Goal: Share content: Share content

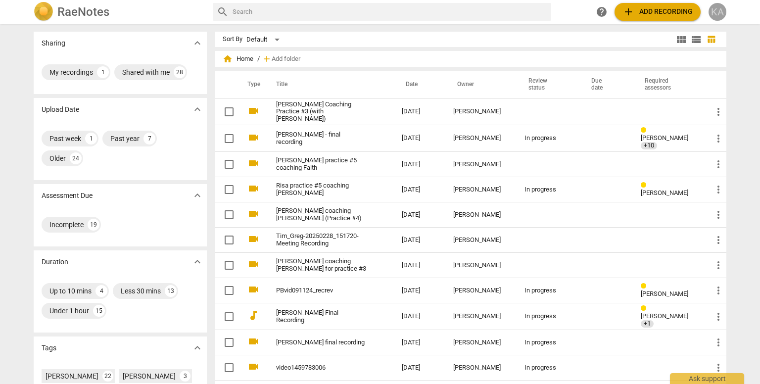
click at [720, 11] on div "KA" at bounding box center [717, 12] width 18 height 18
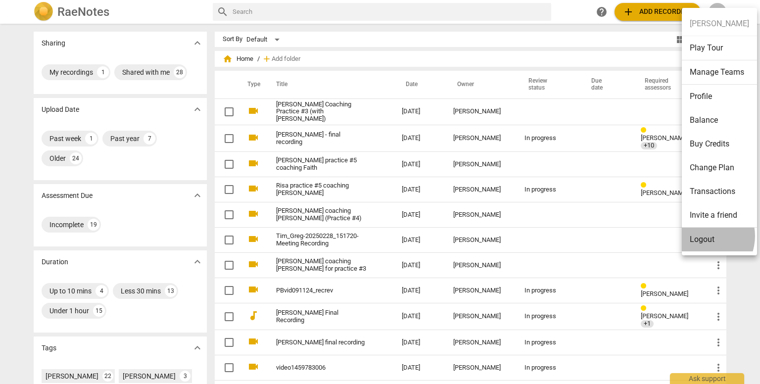
click at [702, 235] on li "Logout" at bounding box center [719, 240] width 75 height 24
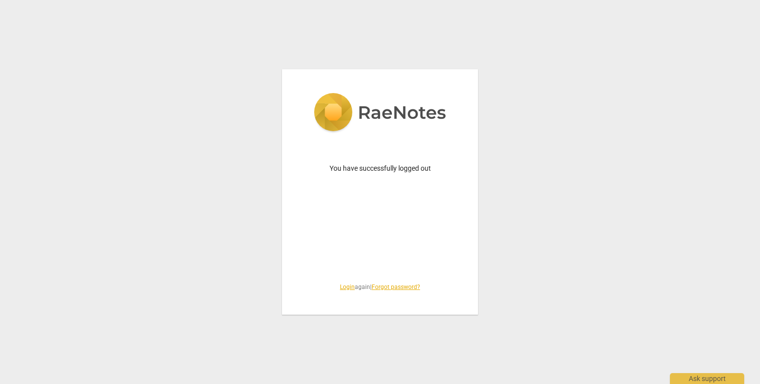
click at [348, 285] on link "Login" at bounding box center [347, 286] width 15 height 7
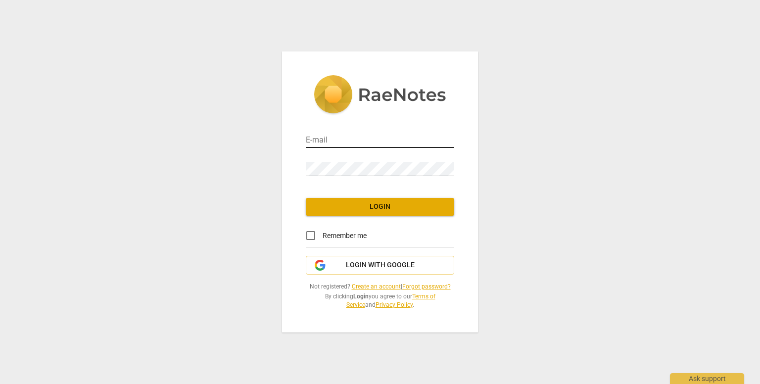
click at [322, 139] on input "email" at bounding box center [380, 141] width 148 height 14
type input "[EMAIL_ADDRESS][DOMAIN_NAME]"
click at [313, 236] on input "Remember me" at bounding box center [311, 236] width 24 height 24
checkbox input "true"
click at [326, 210] on span "Login" at bounding box center [380, 207] width 133 height 10
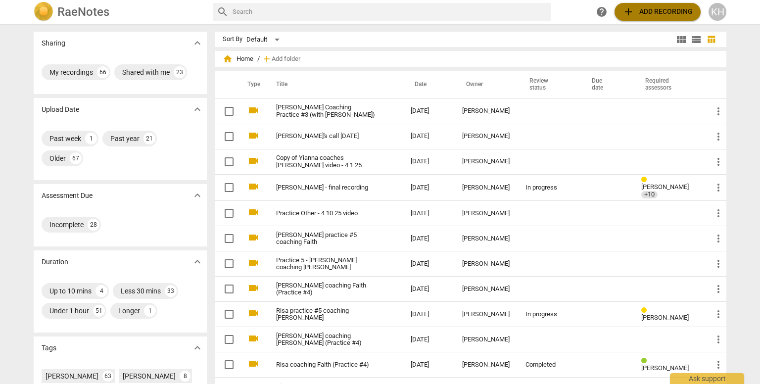
click at [643, 12] on span "add Add recording" at bounding box center [657, 12] width 70 height 12
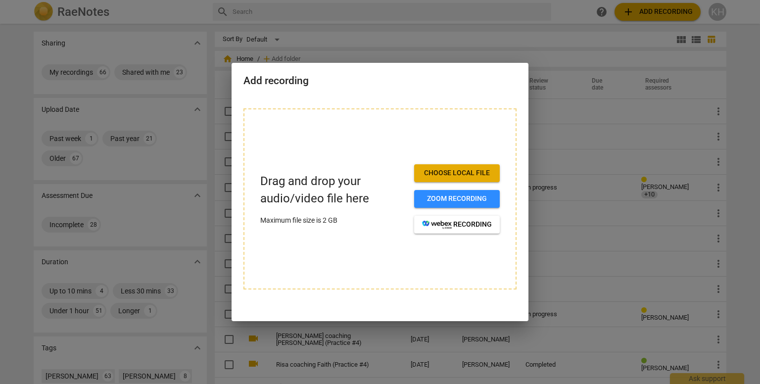
click at [457, 171] on span "Choose local file" at bounding box center [457, 173] width 70 height 10
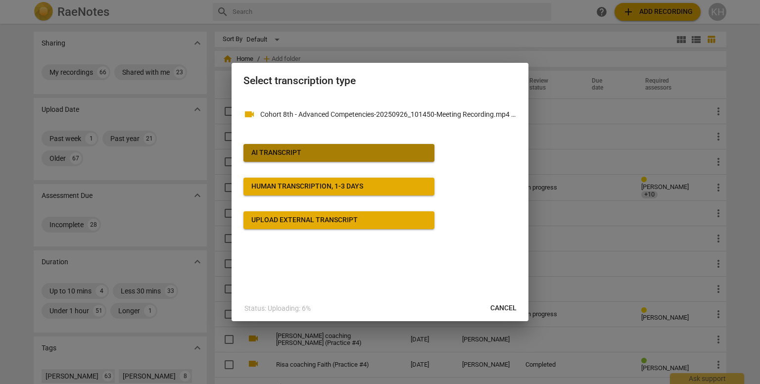
click at [305, 153] on span "AI Transcript" at bounding box center [338, 153] width 175 height 10
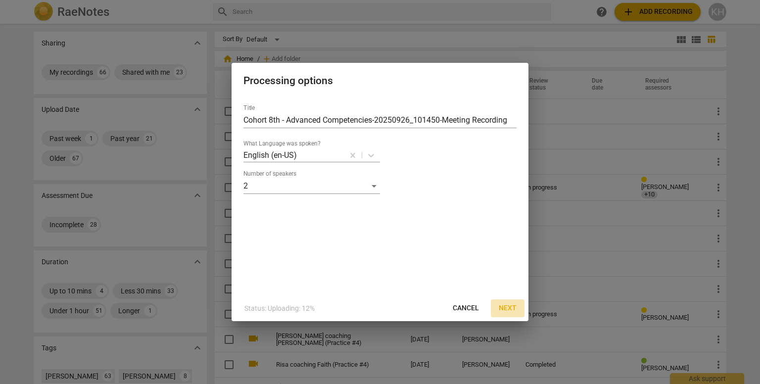
click at [502, 305] on span "Next" at bounding box center [508, 308] width 18 height 10
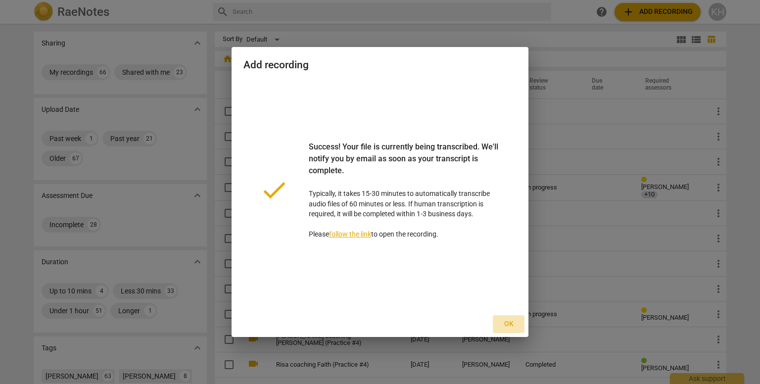
click at [510, 322] on span "Ok" at bounding box center [509, 324] width 16 height 10
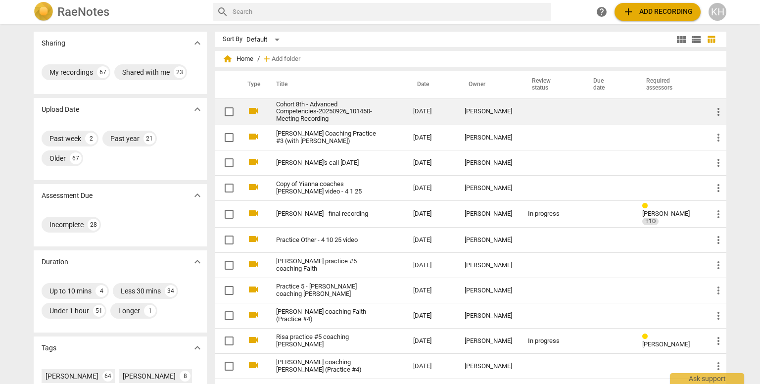
click at [319, 107] on link "Cohort 8th - Advanced Competencies-20250926_101450-Meeting Recording" at bounding box center [326, 112] width 101 height 22
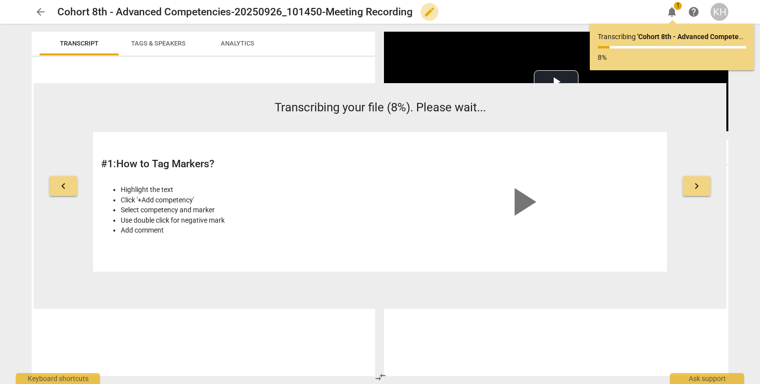
click at [425, 16] on span "edit" at bounding box center [429, 12] width 12 height 12
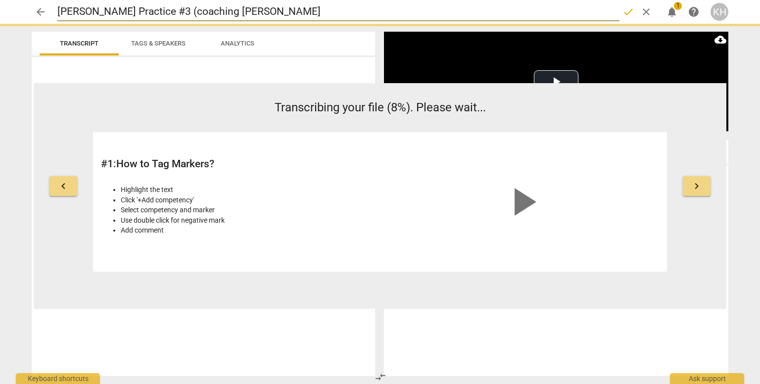
type input "[PERSON_NAME] Practice #3 (coaching [PERSON_NAME])"
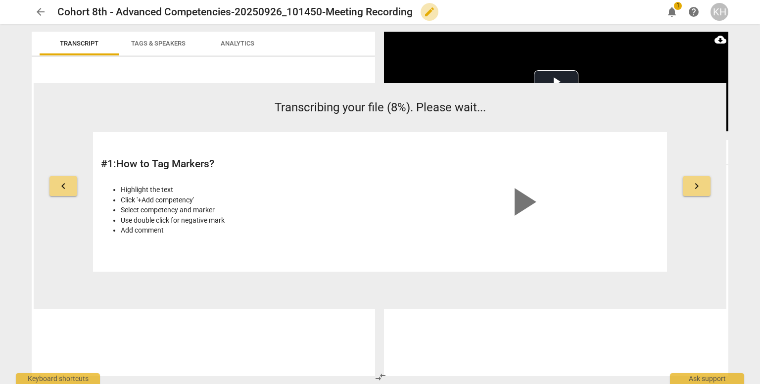
click at [430, 11] on span "edit" at bounding box center [429, 12] width 12 height 12
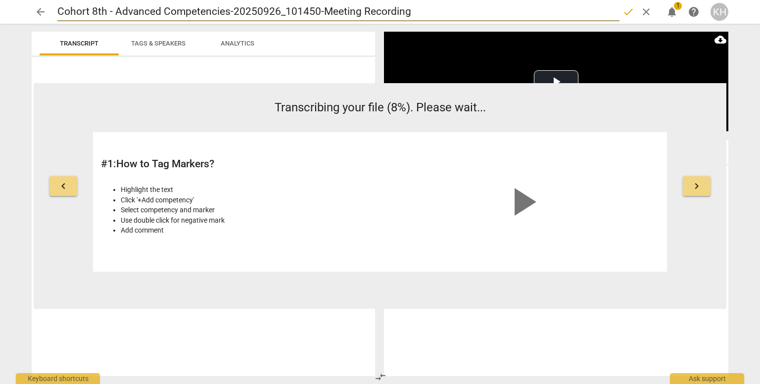
drag, startPoint x: 428, startPoint y: 14, endPoint x: 0, endPoint y: 12, distance: 427.8
click at [0, 12] on header "arrow_back Cohort 8th - Advanced Competencies-20250926_101450-Meeting Recording…" at bounding box center [380, 12] width 760 height 24
type input "[PERSON_NAME] Coaching Practice #"
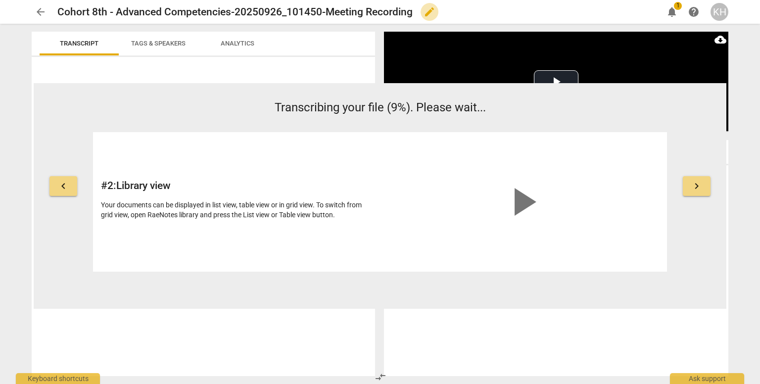
click at [423, 12] on span "edit" at bounding box center [429, 12] width 12 height 12
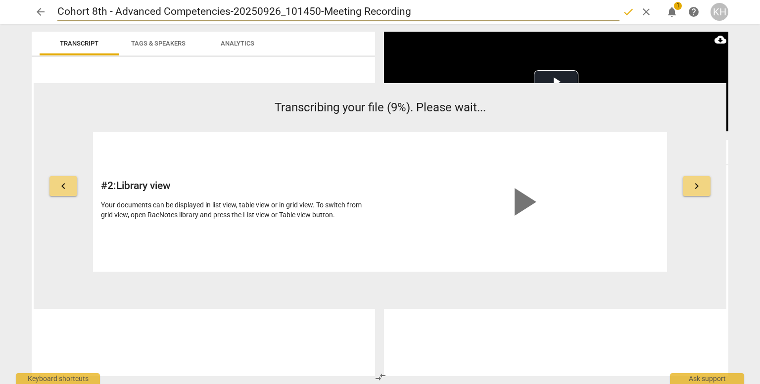
drag, startPoint x: 419, startPoint y: 12, endPoint x: 16, endPoint y: 13, distance: 403.1
click at [16, 13] on div "arrow_back Cohort 8th - Advanced Competencies-20250926_101450-Meeting Recording…" at bounding box center [380, 12] width 744 height 24
type input "[PERSON_NAME] Practice #3"
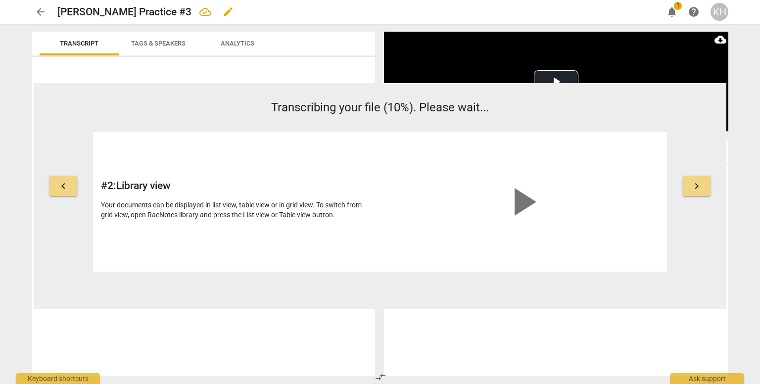
click at [222, 14] on span "edit" at bounding box center [228, 12] width 12 height 12
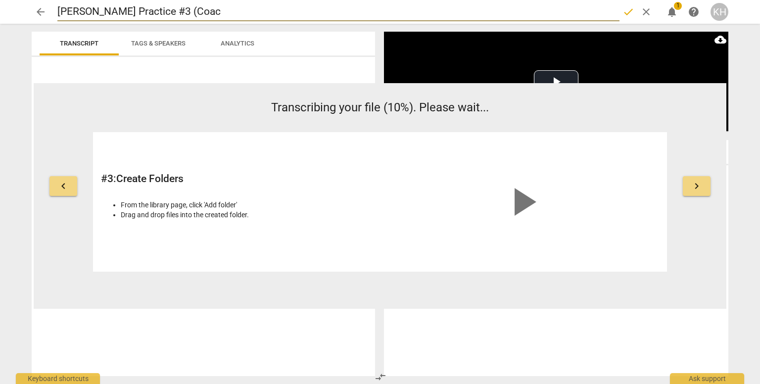
type input "[PERSON_NAME] Practice #3 (Coa"
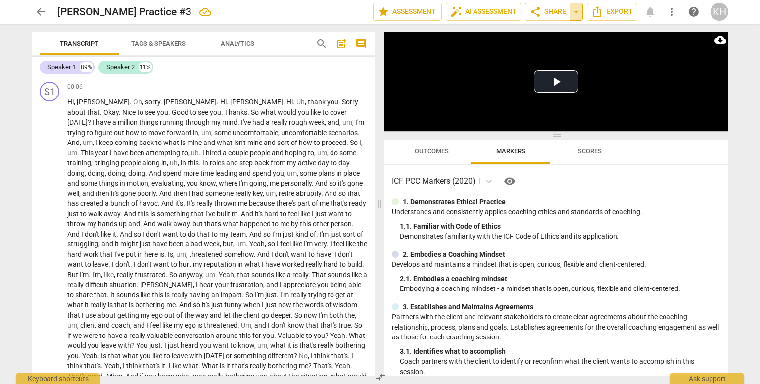
click at [577, 14] on span "arrow_drop_down" at bounding box center [576, 12] width 12 height 12
click at [553, 14] on span "share Share" at bounding box center [547, 12] width 37 height 12
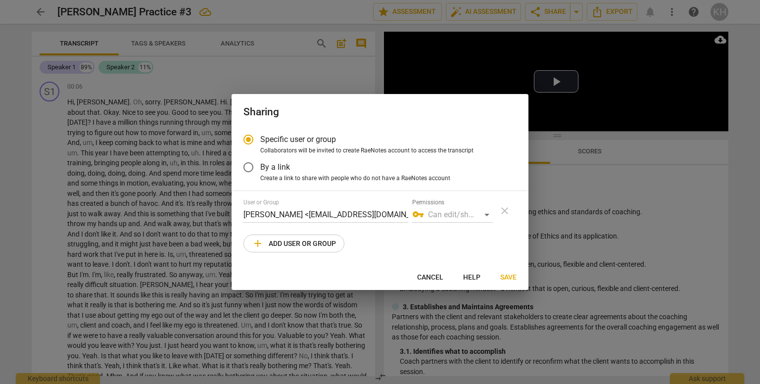
click at [331, 242] on span "add Add user or group" at bounding box center [294, 243] width 84 height 12
radio input "false"
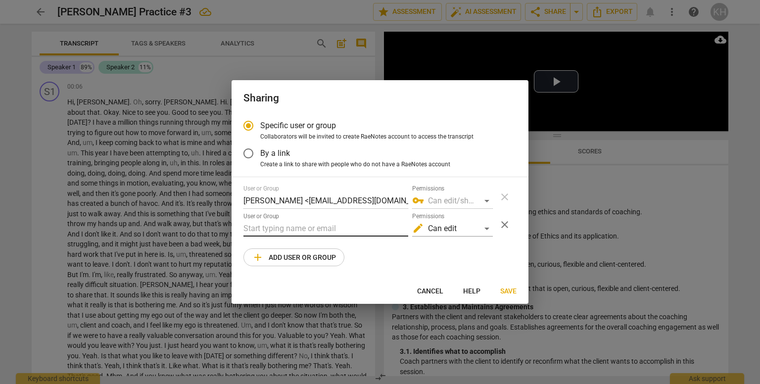
click at [290, 229] on input "text" at bounding box center [325, 229] width 165 height 16
paste input "[PERSON_NAME][EMAIL_ADDRESS][DOMAIN_NAME]"
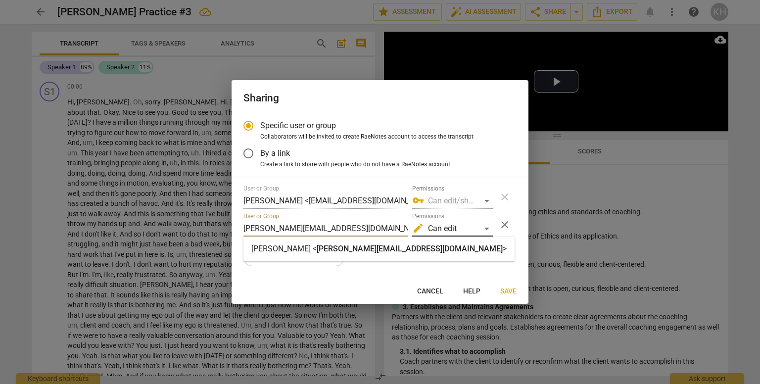
type input "[PERSON_NAME][EMAIL_ADDRESS][DOMAIN_NAME]"
click at [446, 233] on div "edit Can edit" at bounding box center [452, 229] width 81 height 16
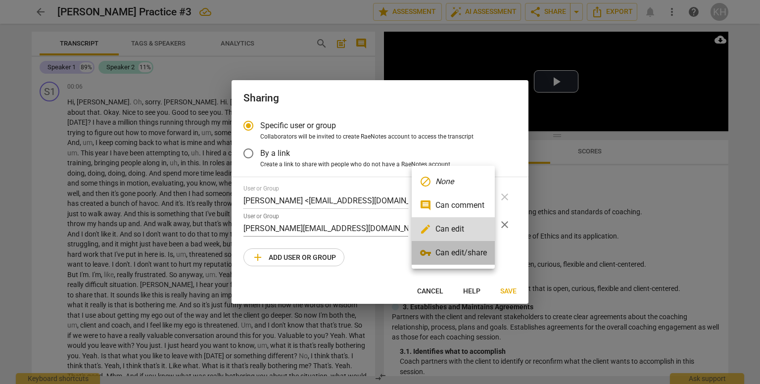
click at [455, 249] on li "vpn_key Can edit/share" at bounding box center [452, 253] width 83 height 24
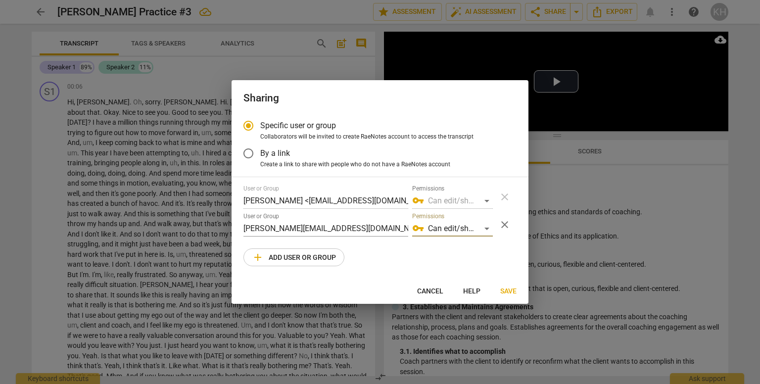
click at [507, 287] on span "Save" at bounding box center [508, 291] width 16 height 10
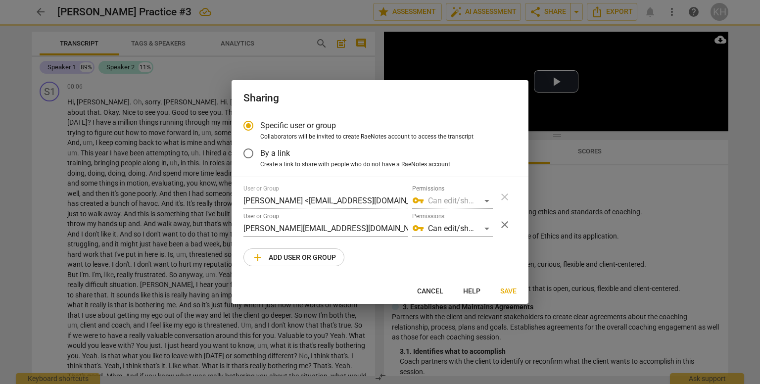
radio input "false"
type input "[PERSON_NAME] <[PERSON_NAME][EMAIL_ADDRESS][DOMAIN_NAME]>"
